Goal: Task Accomplishment & Management: Manage account settings

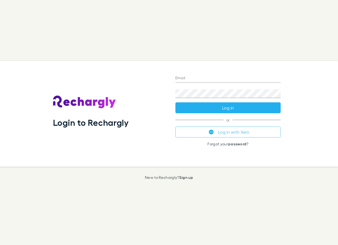
type input "**********"
click at [215, 105] on button "Log in" at bounding box center [229, 107] width 106 height 11
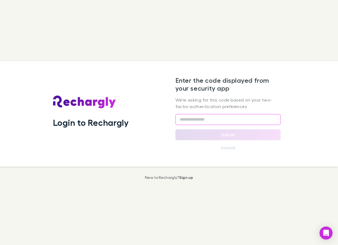
click at [212, 121] on input "text" at bounding box center [229, 119] width 106 height 11
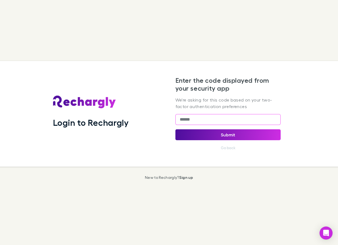
type input "******"
click at [237, 136] on button "Submit" at bounding box center [229, 134] width 106 height 11
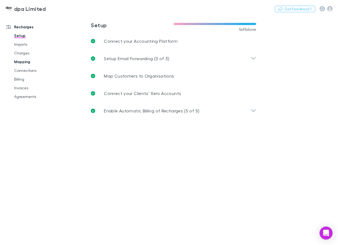
click at [25, 62] on link "Mapping" at bounding box center [39, 61] width 60 height 9
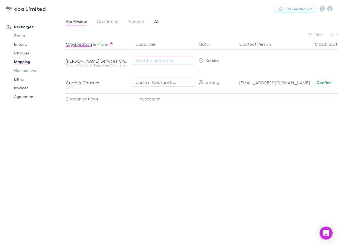
click at [156, 23] on span "All" at bounding box center [156, 22] width 4 height 7
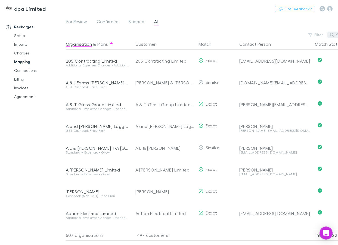
click at [335, 36] on button "Search" at bounding box center [340, 35] width 25 height 7
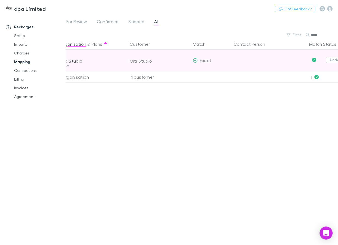
type input "***"
click at [331, 60] on button "Undo" at bounding box center [334, 60] width 17 height 7
click at [156, 60] on div "Ora Studio" at bounding box center [157, 60] width 55 height 7
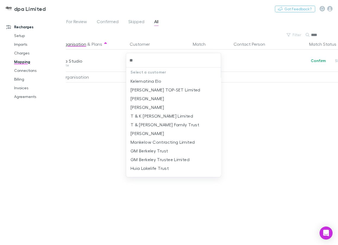
type input "*"
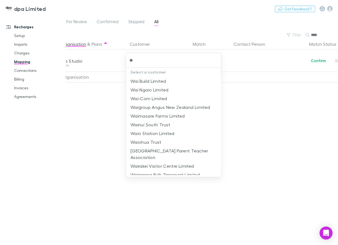
type input "*"
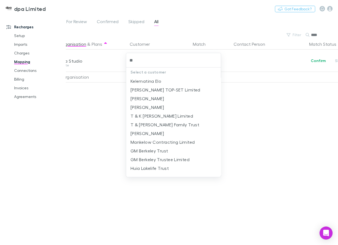
type input "*"
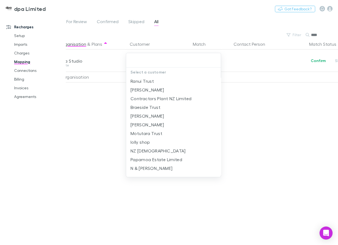
click at [95, 103] on div at bounding box center [169, 122] width 338 height 245
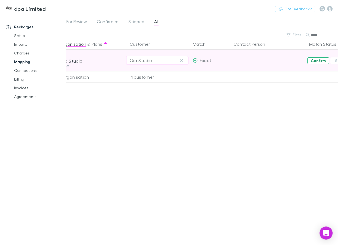
click at [320, 61] on button "Confirm" at bounding box center [318, 60] width 22 height 7
click at [81, 22] on span "For Review" at bounding box center [76, 22] width 21 height 7
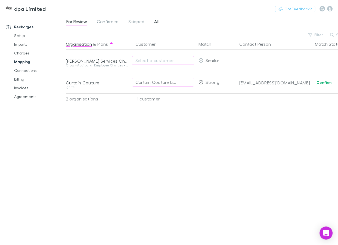
click at [155, 20] on span "All" at bounding box center [156, 22] width 4 height 7
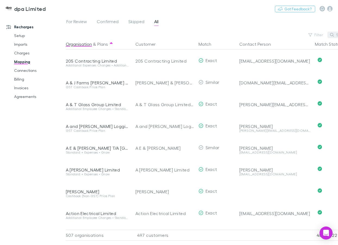
click at [337, 34] on button "Search" at bounding box center [340, 35] width 25 height 7
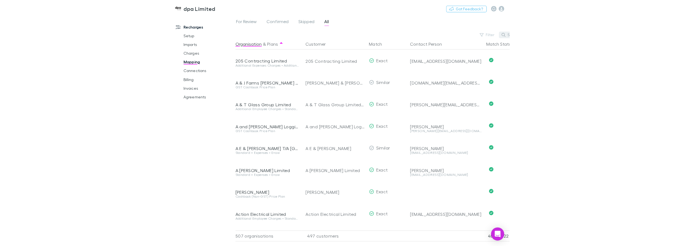
scroll to position [0, 6]
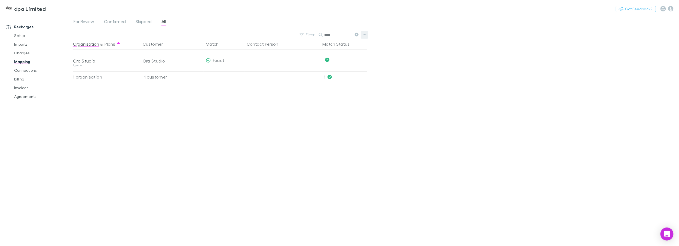
click at [338, 34] on icon "button" at bounding box center [364, 35] width 4 height 4
click at [327, 89] on p "Re-sync contacts" at bounding box center [331, 86] width 66 height 7
click at [338, 34] on icon at bounding box center [357, 35] width 4 height 4
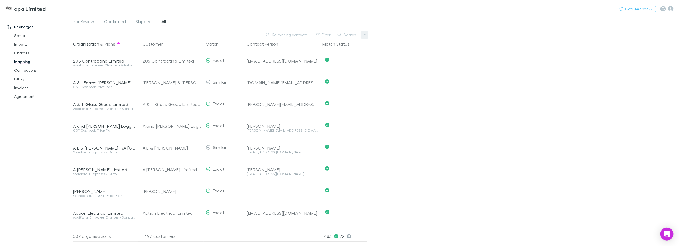
click at [338, 33] on icon "button" at bounding box center [364, 35] width 4 height 4
click at [329, 87] on ul "Export CSV Organisations Customers Customers with address Re-sync contacts We'l…" at bounding box center [330, 69] width 75 height 56
click at [252, 33] on div at bounding box center [339, 123] width 679 height 246
click at [338, 35] on icon "button" at bounding box center [364, 34] width 4 height 1
click at [321, 88] on p "Re-sync contacts" at bounding box center [331, 86] width 66 height 7
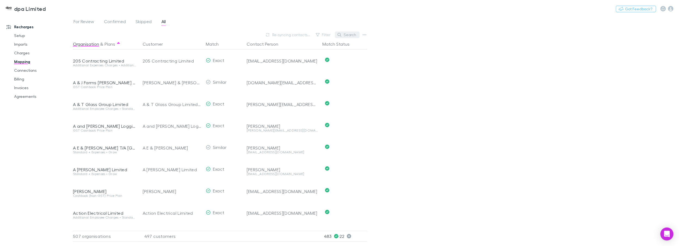
click at [338, 35] on button "Search" at bounding box center [347, 35] width 25 height 7
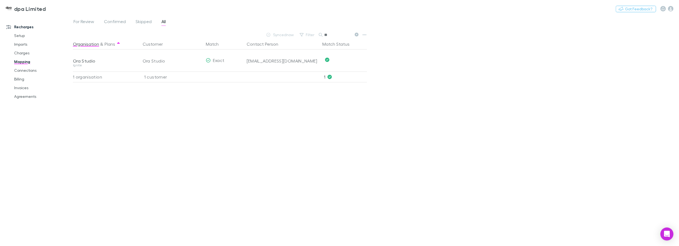
type input "*"
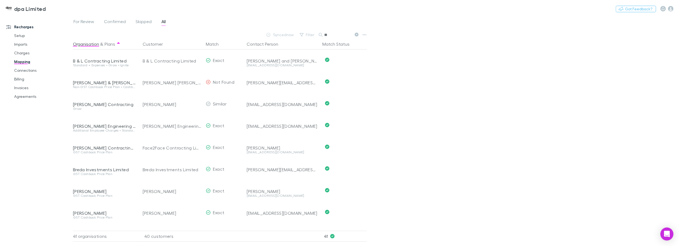
type input "*"
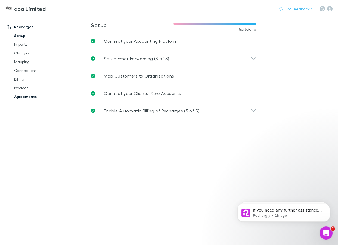
click at [22, 96] on link "Agreements" at bounding box center [39, 96] width 60 height 9
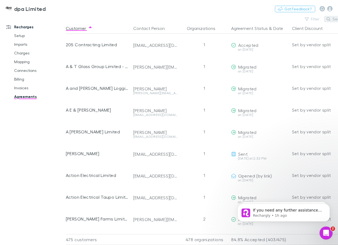
click at [328, 19] on icon "button" at bounding box center [329, 19] width 4 height 4
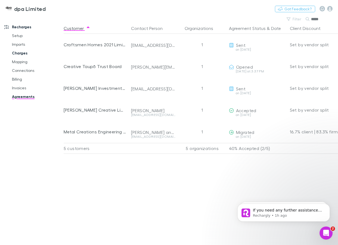
type input "*****"
click at [20, 56] on link "Charges" at bounding box center [37, 53] width 60 height 9
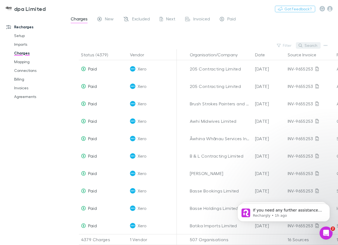
click at [315, 45] on button "Search" at bounding box center [308, 45] width 25 height 7
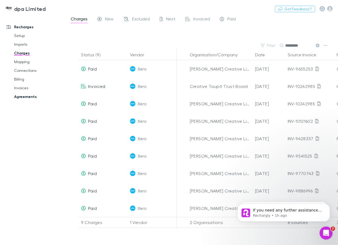
type input "********"
drag, startPoint x: 26, startPoint y: 98, endPoint x: 33, endPoint y: 96, distance: 7.8
click at [26, 98] on link "Agreements" at bounding box center [39, 96] width 60 height 9
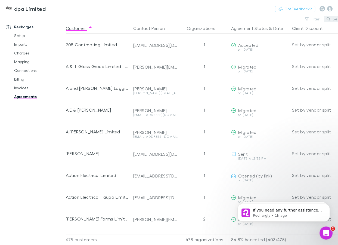
click at [335, 20] on button "Search" at bounding box center [336, 19] width 25 height 7
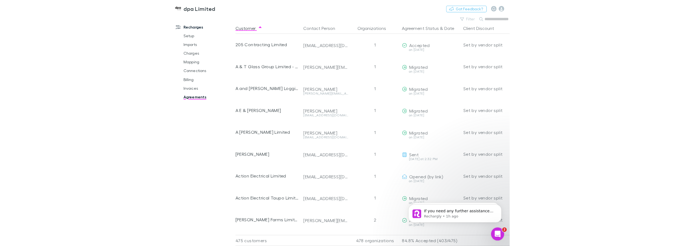
scroll to position [0, 2]
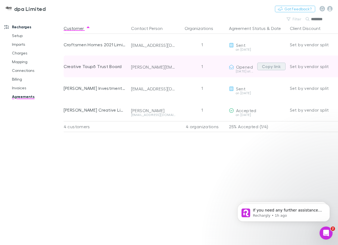
type input "********"
click at [270, 67] on button "Copy link" at bounding box center [271, 67] width 28 height 8
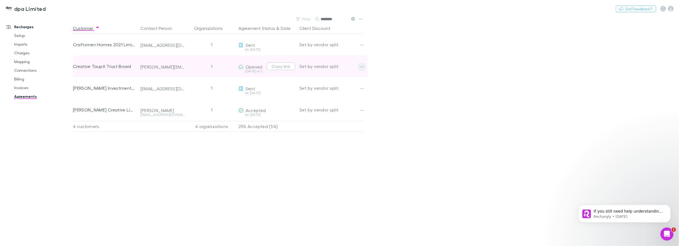
click at [338, 67] on icon "button" at bounding box center [362, 67] width 4 height 4
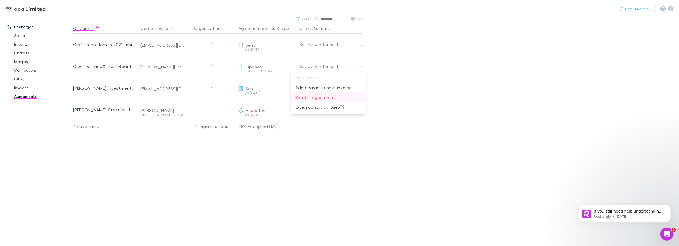
click at [324, 97] on p "Retract agreement" at bounding box center [328, 97] width 66 height 7
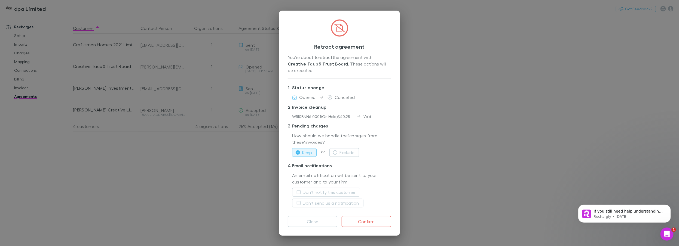
click at [308, 152] on button "Keep" at bounding box center [304, 152] width 24 height 9
click at [338, 117] on div "WRI0BNN6-0001 ( On Hold ) $40.25" at bounding box center [324, 117] width 65 height 6
click at [338, 221] on button "Confirm" at bounding box center [366, 221] width 50 height 11
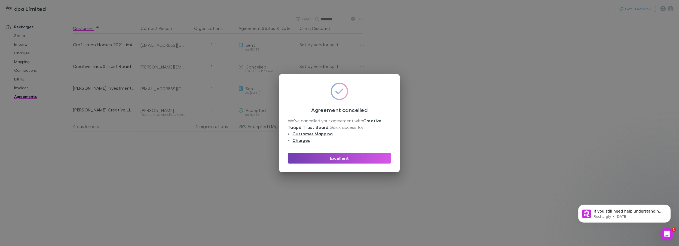
click at [338, 159] on button "Excellent" at bounding box center [339, 158] width 103 height 11
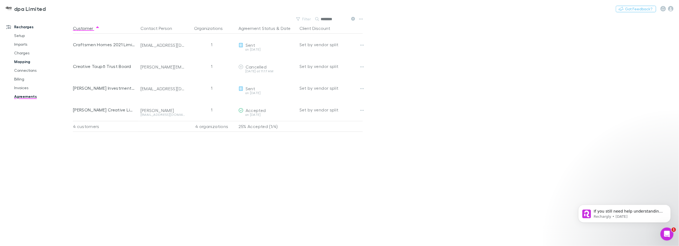
click at [27, 62] on link "Mapping" at bounding box center [42, 61] width 67 height 9
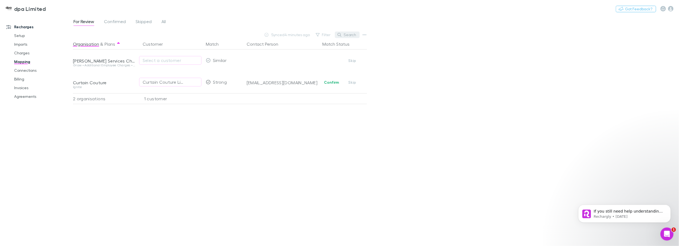
click at [338, 33] on button "Search" at bounding box center [347, 35] width 25 height 7
type input "********"
click at [167, 21] on div "For Review Confirmed Skipped All" at bounding box center [122, 22] width 98 height 9
click at [164, 21] on span "All" at bounding box center [163, 22] width 4 height 7
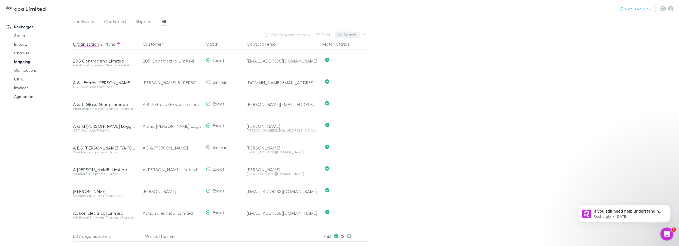
click at [338, 36] on button "Search" at bounding box center [347, 35] width 25 height 7
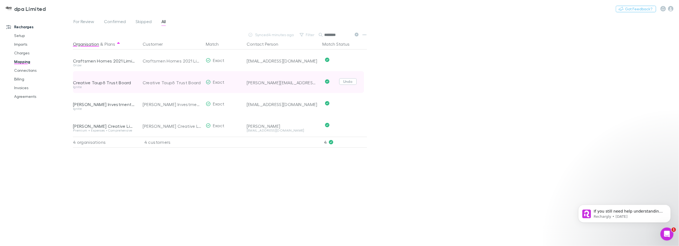
type input "********"
click at [338, 83] on button "Undo" at bounding box center [347, 81] width 17 height 7
click at [338, 82] on button "Skip" at bounding box center [351, 82] width 17 height 7
click at [22, 54] on link "Charges" at bounding box center [42, 53] width 67 height 9
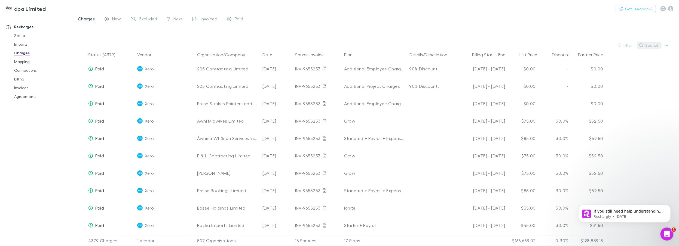
click at [338, 44] on button "Search" at bounding box center [648, 45] width 25 height 7
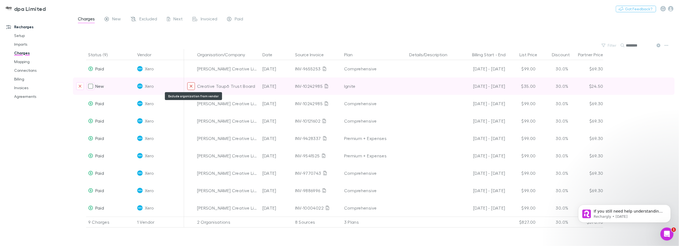
type input "********"
click at [191, 87] on icon "Exclude organization from vendor" at bounding box center [190, 86] width 3 height 4
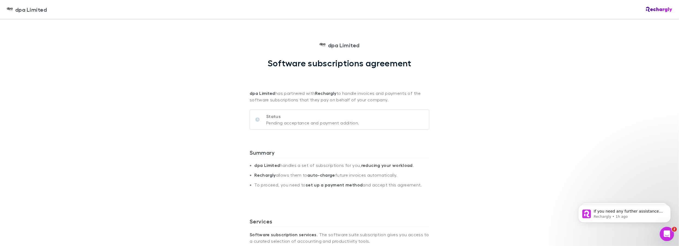
click at [338, 233] on icon "Open Intercom Messenger" at bounding box center [665, 233] width 9 height 9
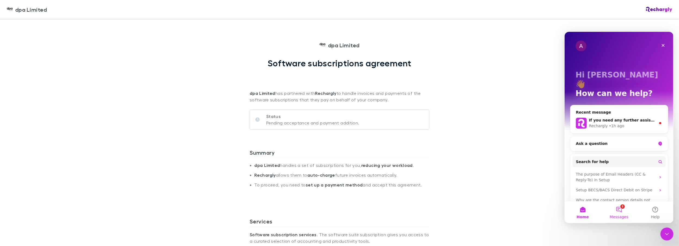
click at [338, 210] on button "2 Messages" at bounding box center [618, 212] width 36 height 22
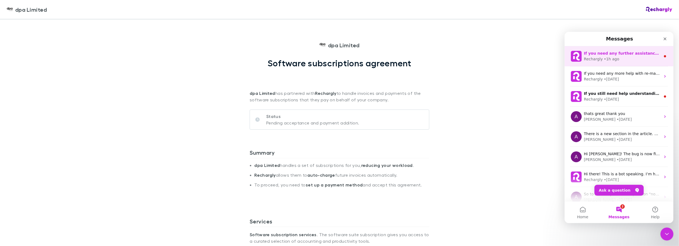
click at [338, 59] on div "Rechargly • 1h ago" at bounding box center [621, 59] width 77 height 6
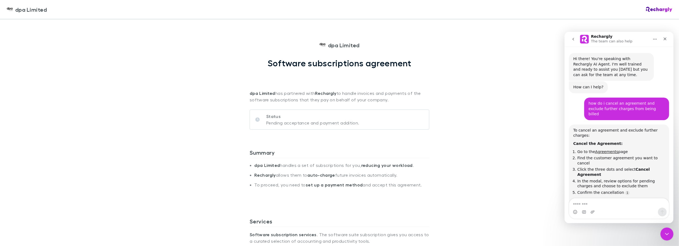
scroll to position [6, 0]
